Goal: Information Seeking & Learning: Learn about a topic

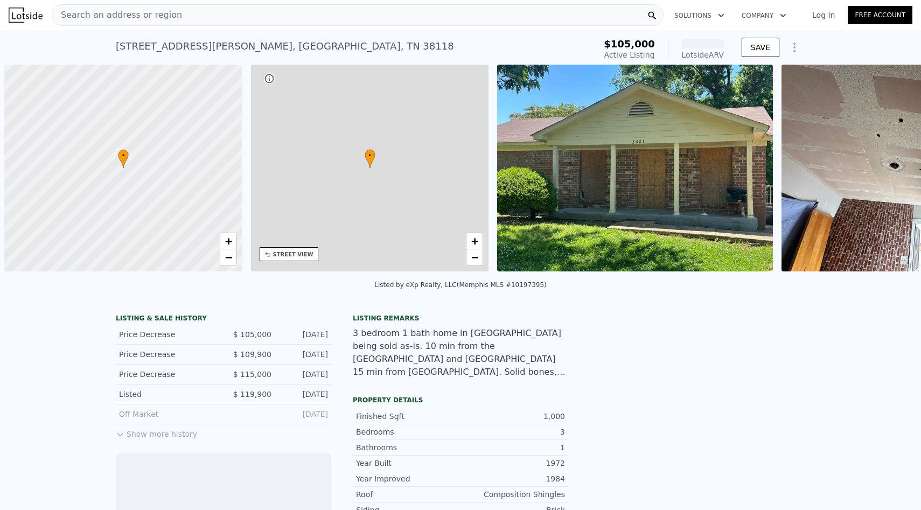
scroll to position [0, 4]
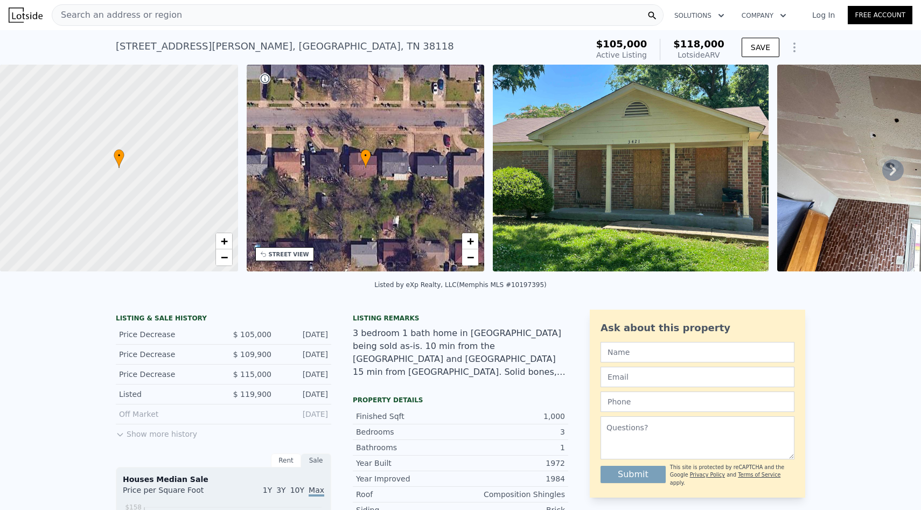
click at [259, 19] on div "Search an address or region" at bounding box center [358, 15] width 612 height 22
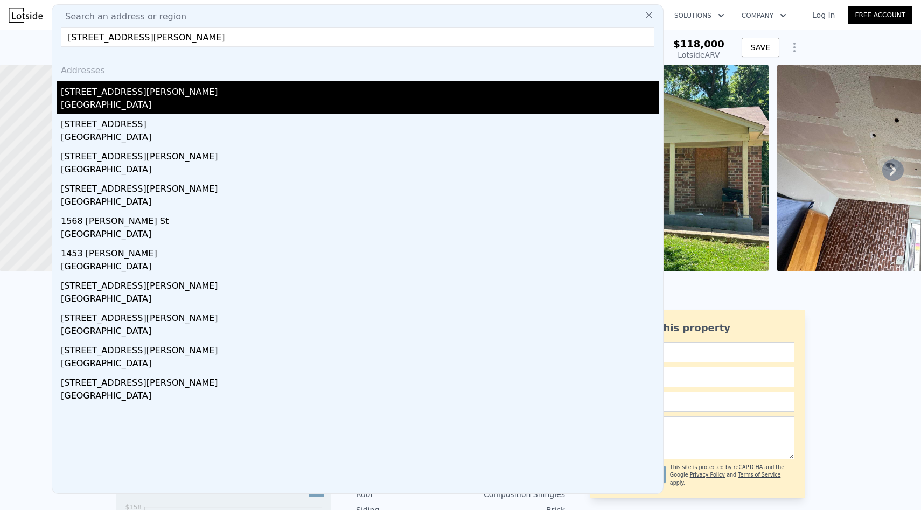
type input "[STREET_ADDRESS][PERSON_NAME]"
click at [206, 92] on div "[STREET_ADDRESS][PERSON_NAME]" at bounding box center [360, 89] width 598 height 17
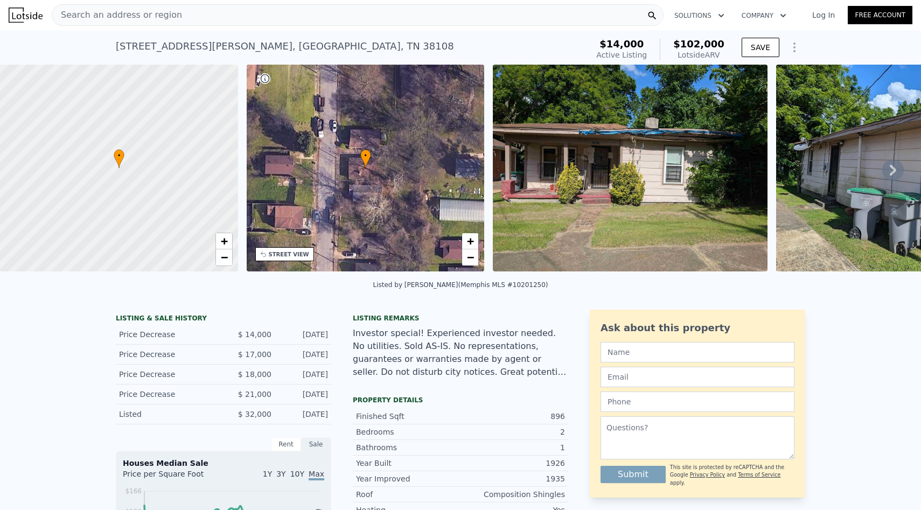
click at [393, 396] on div "Property details" at bounding box center [460, 400] width 215 height 9
click at [394, 398] on div "Property details" at bounding box center [460, 400] width 215 height 9
click at [253, 15] on div "Search an address or region" at bounding box center [358, 15] width 612 height 22
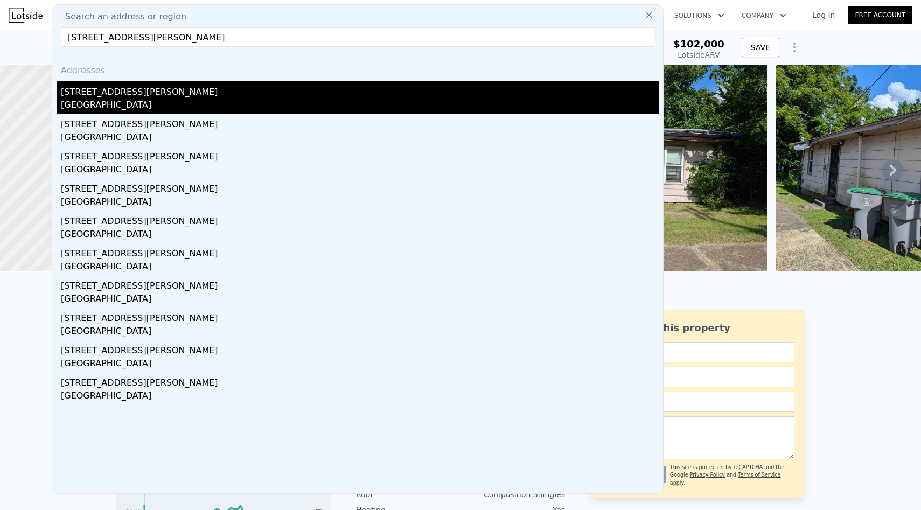
type input "[STREET_ADDRESS][PERSON_NAME]"
click at [141, 91] on div "[STREET_ADDRESS][PERSON_NAME]" at bounding box center [360, 89] width 598 height 17
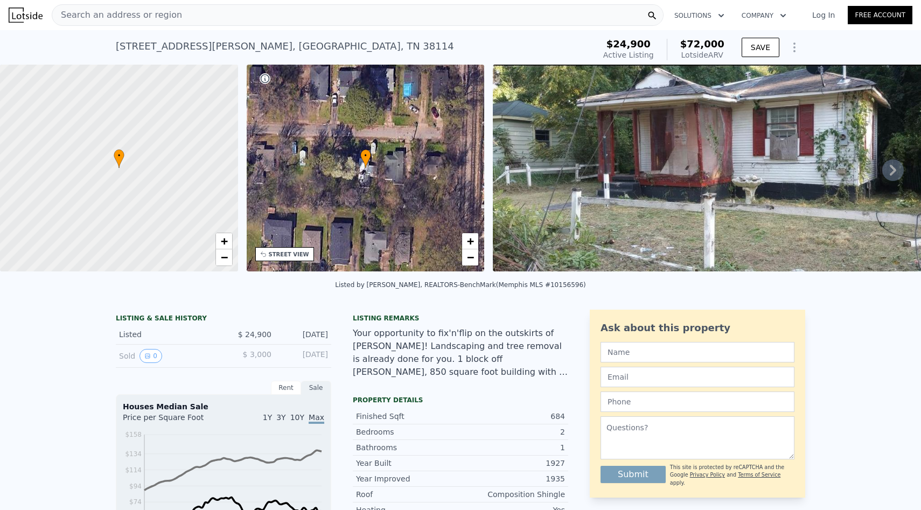
click at [283, 10] on div "Search an address or region" at bounding box center [358, 15] width 612 height 22
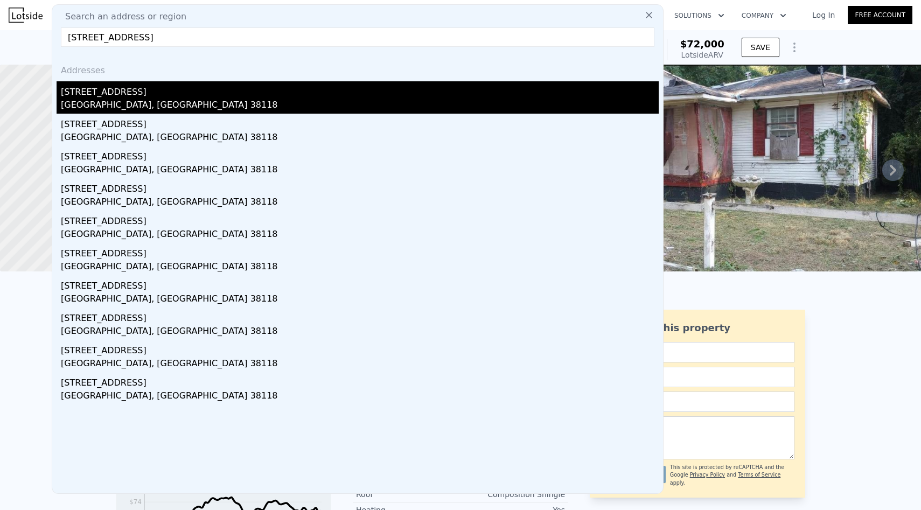
type input "[STREET_ADDRESS]"
click at [173, 92] on div "[STREET_ADDRESS]" at bounding box center [360, 89] width 598 height 17
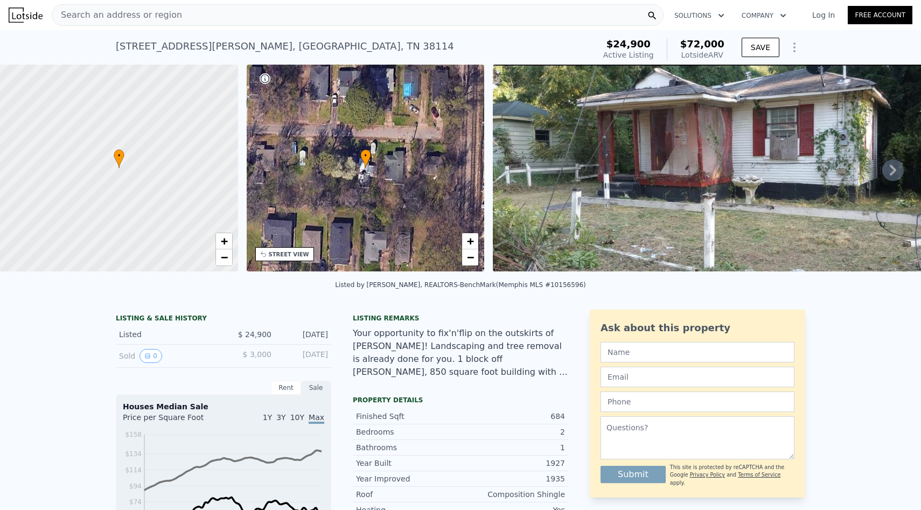
type input "3"
type input "4"
type input "952"
type input "1400"
type input "5662.8"
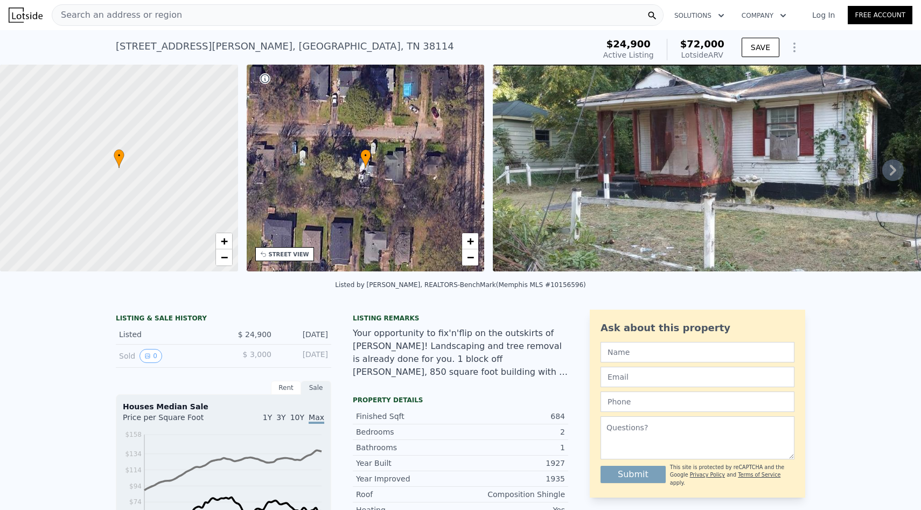
type input "12196.800000000001"
type input "$ 161,000"
type input "$ 34,086"
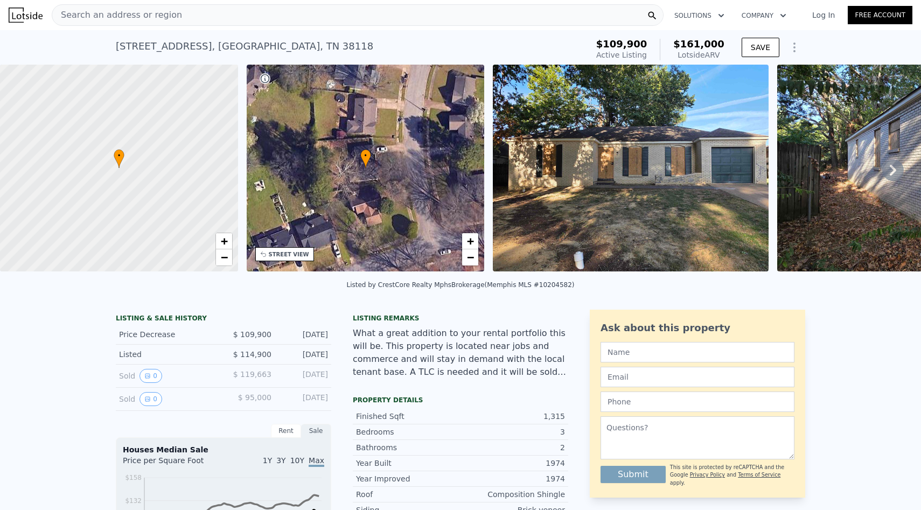
click at [219, 10] on div "Search an address or region" at bounding box center [358, 15] width 612 height 22
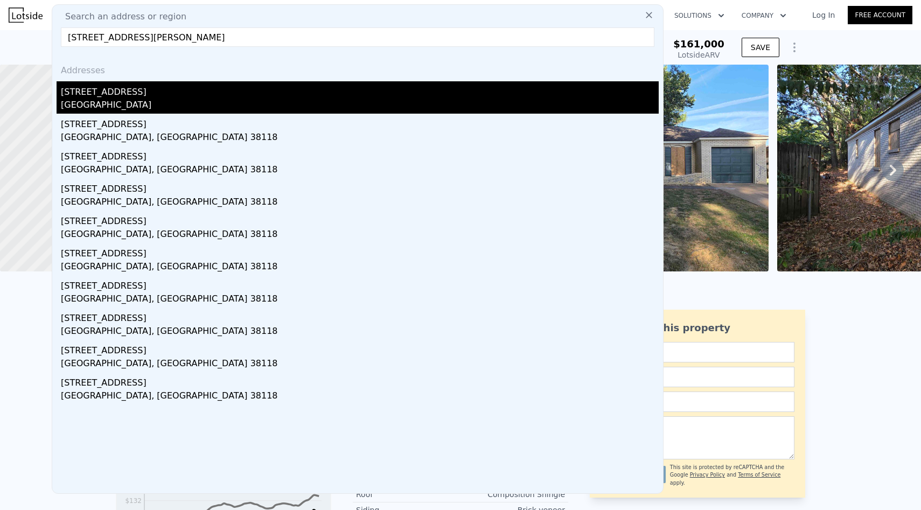
type input "[STREET_ADDRESS][PERSON_NAME]"
click at [155, 87] on div "[STREET_ADDRESS]" at bounding box center [360, 89] width 598 height 17
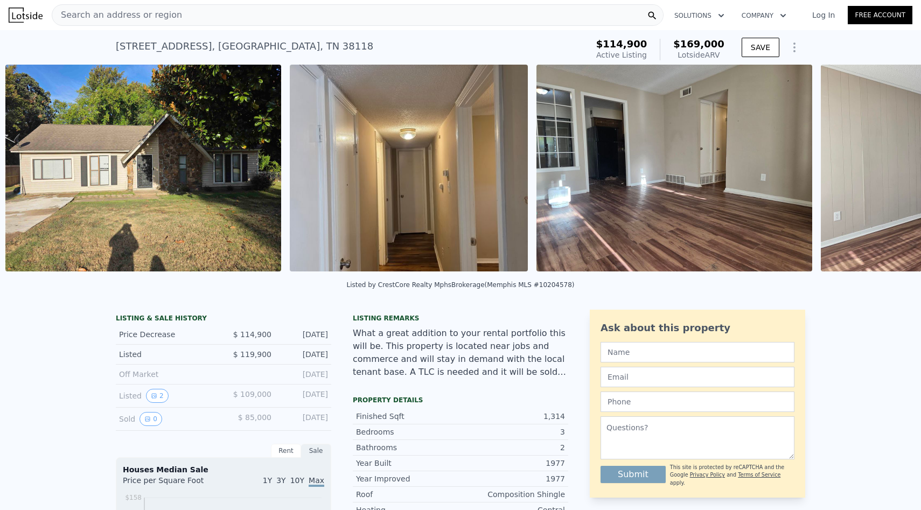
scroll to position [0, 1346]
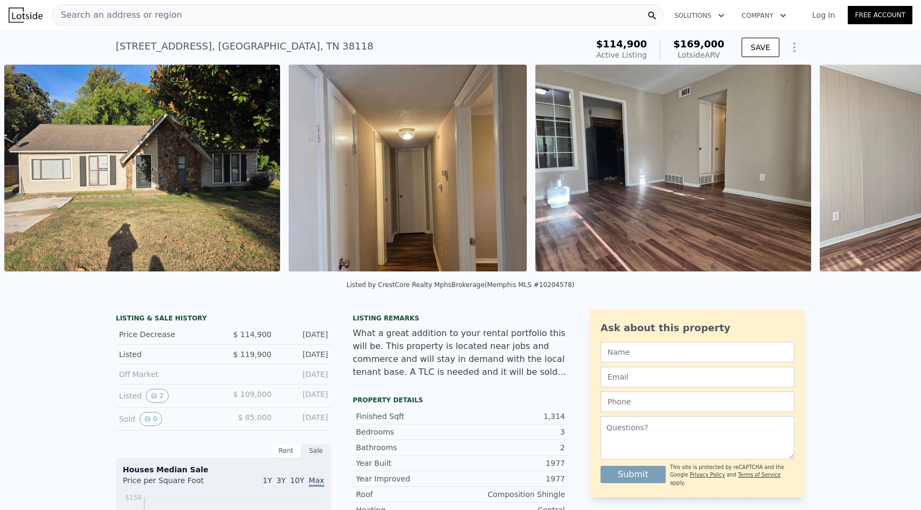
click at [447, 228] on img at bounding box center [408, 168] width 238 height 207
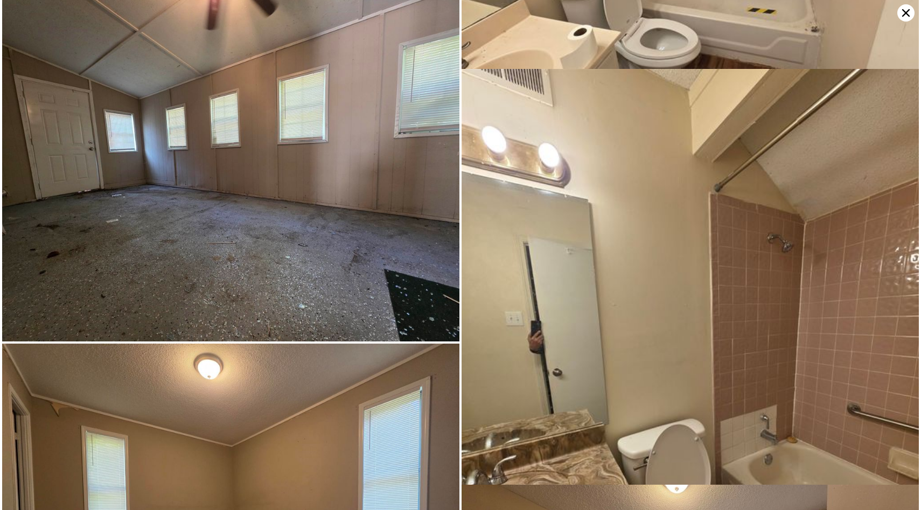
scroll to position [1797, 0]
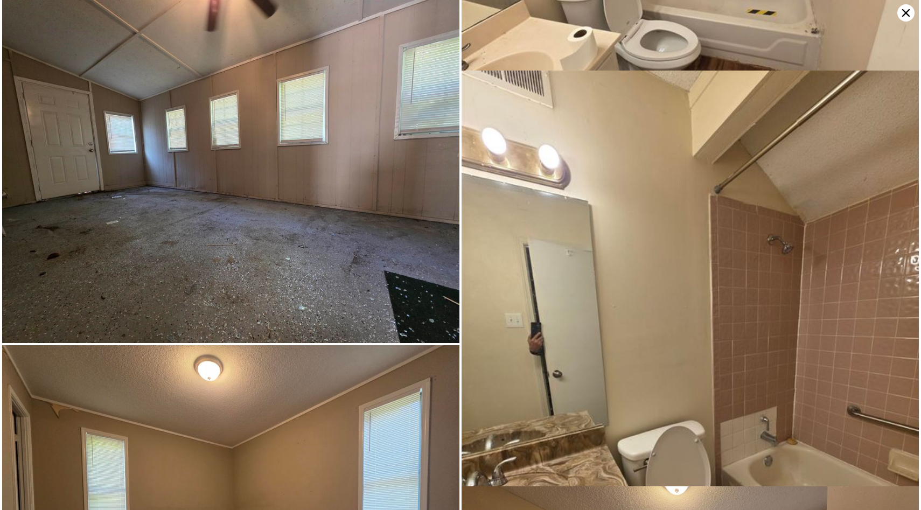
click at [444, 231] on img at bounding box center [230, 171] width 457 height 343
